Goal: Task Accomplishment & Management: Manage account settings

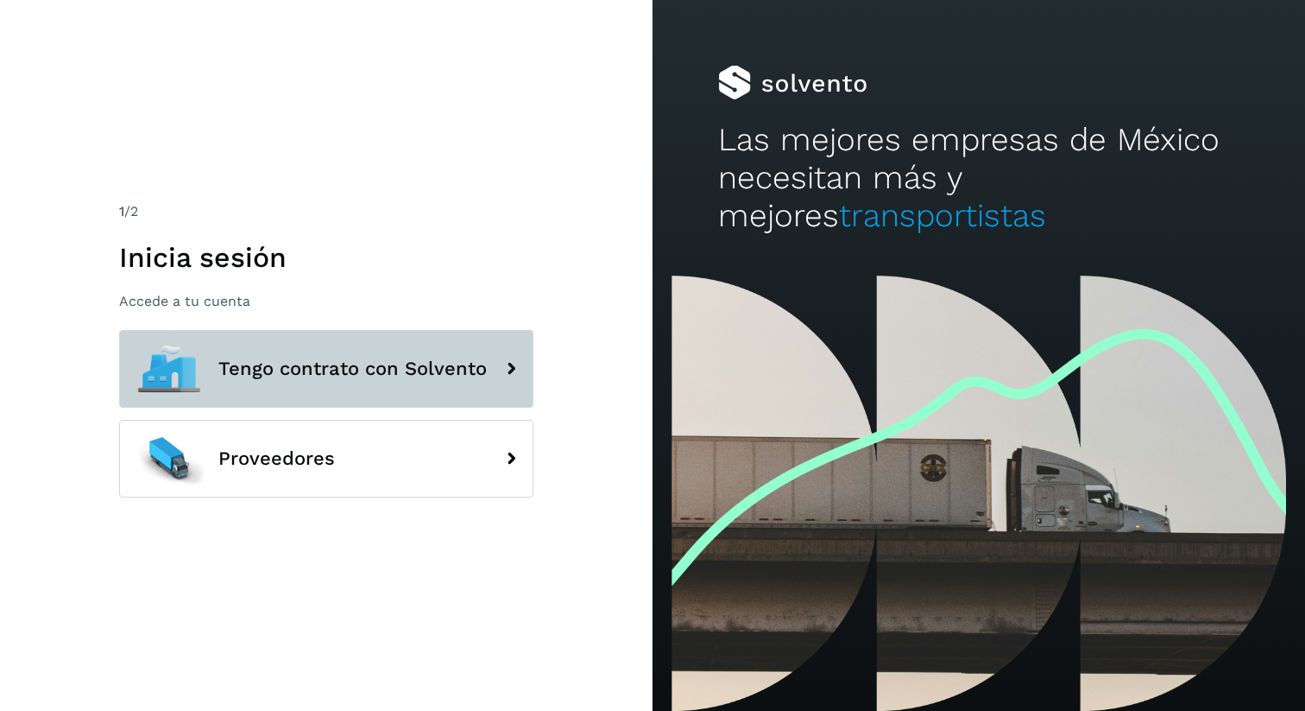
click at [281, 389] on button "Tengo contrato con Solvento" at bounding box center [326, 369] width 414 height 78
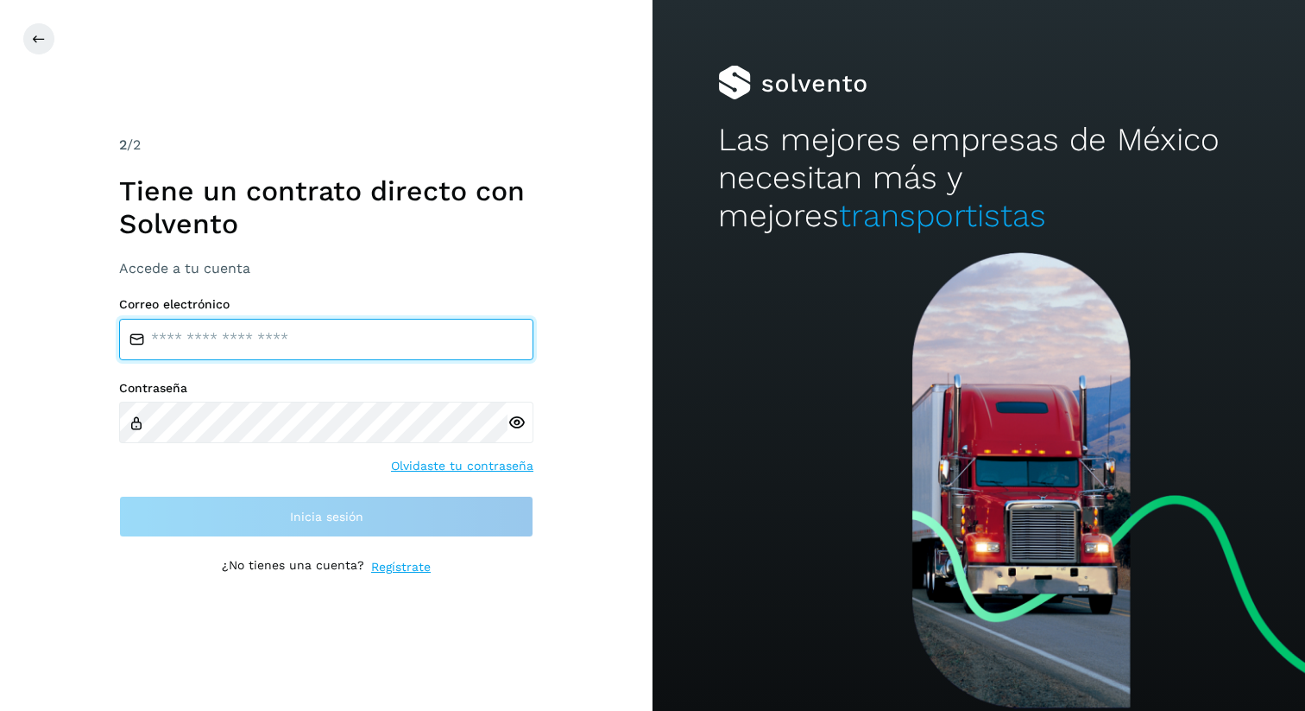
click at [282, 344] on input "email" at bounding box center [326, 339] width 414 height 41
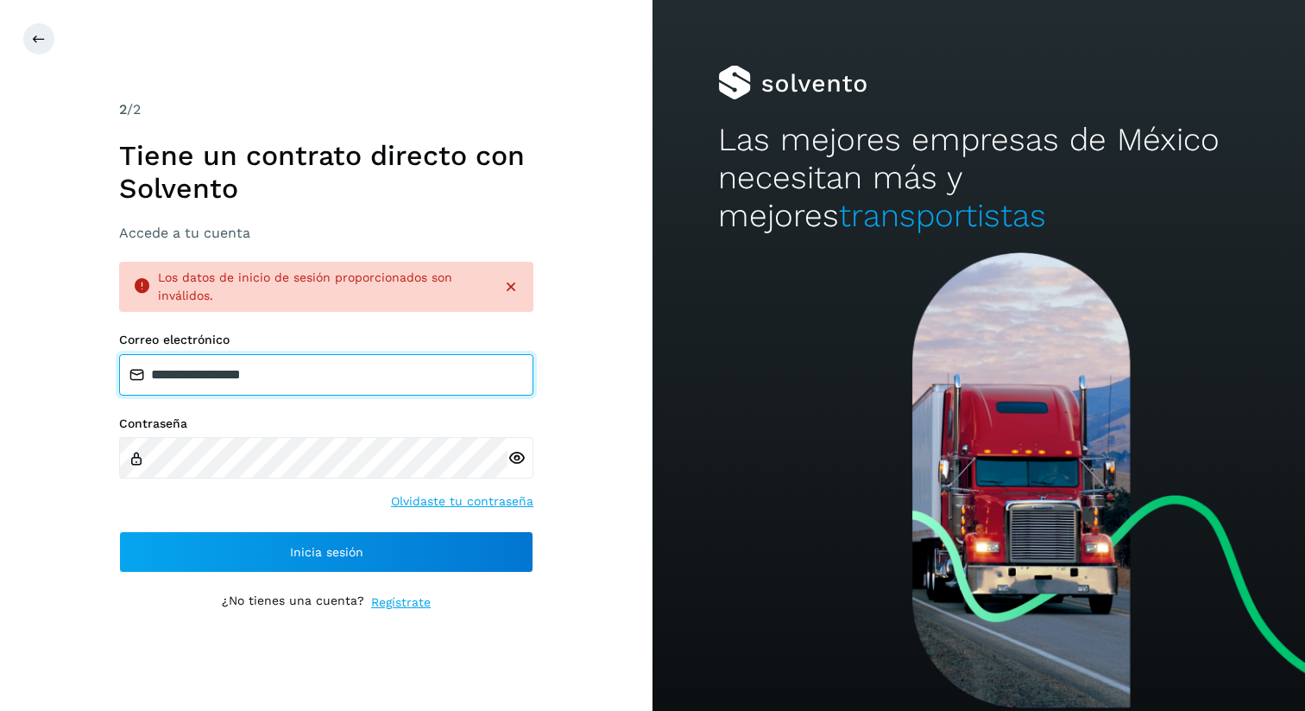
click at [262, 392] on input "**********" at bounding box center [326, 374] width 414 height 41
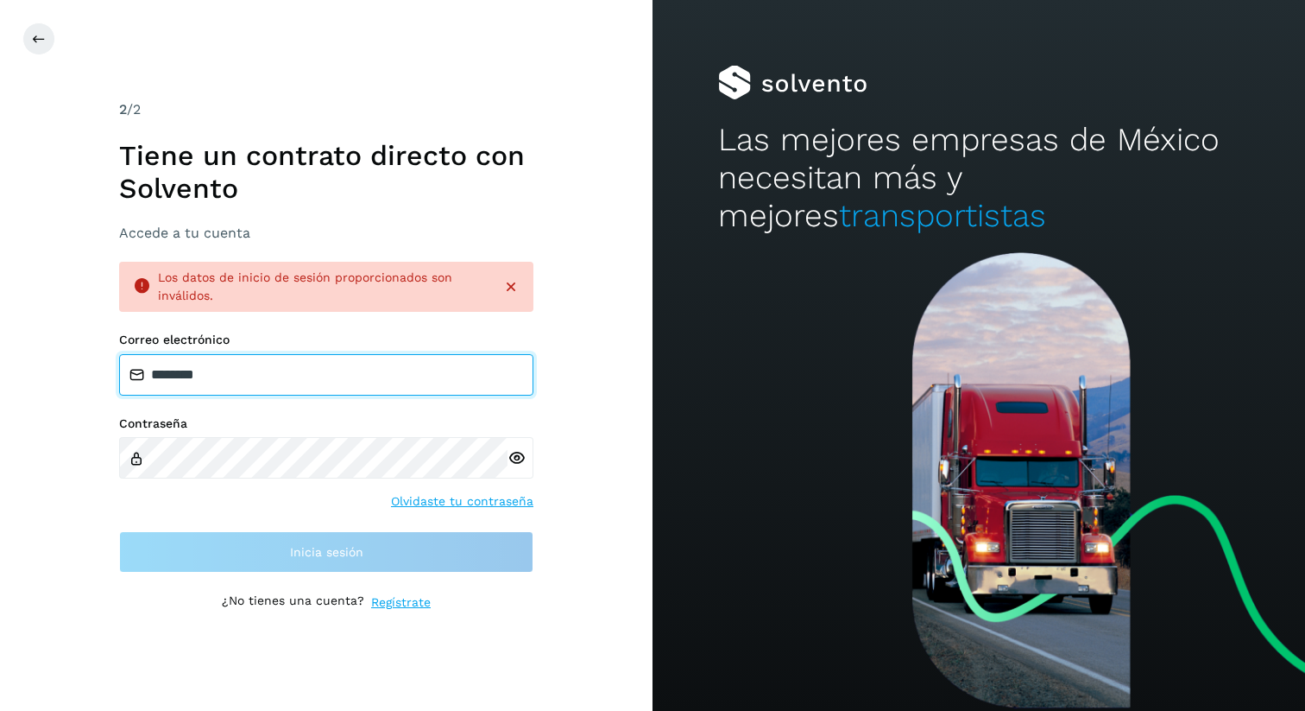
type input "**********"
